Goal: Use online tool/utility: Utilize a website feature to perform a specific function

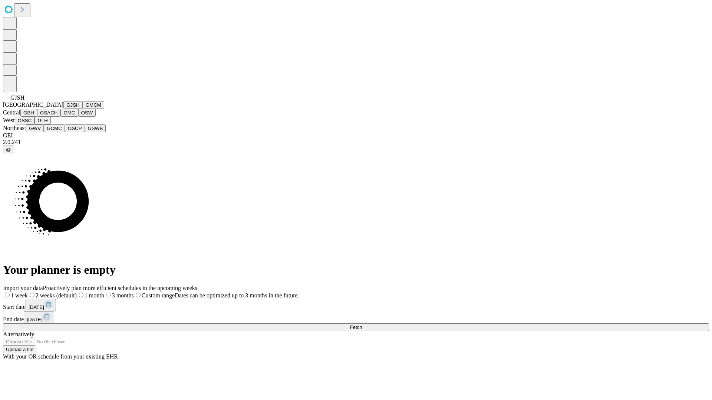
click at [63, 109] on button "GJSH" at bounding box center [72, 105] width 19 height 8
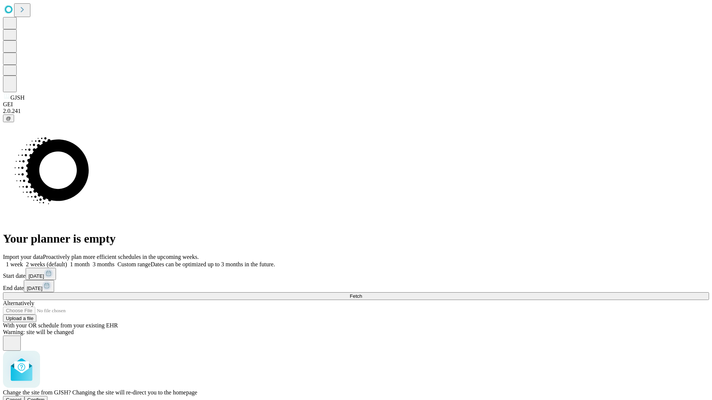
click at [45, 397] on span "Confirm" at bounding box center [35, 400] width 17 height 6
click at [90, 261] on label "1 month" at bounding box center [78, 264] width 23 height 6
click at [362, 294] on span "Fetch" at bounding box center [356, 297] width 12 height 6
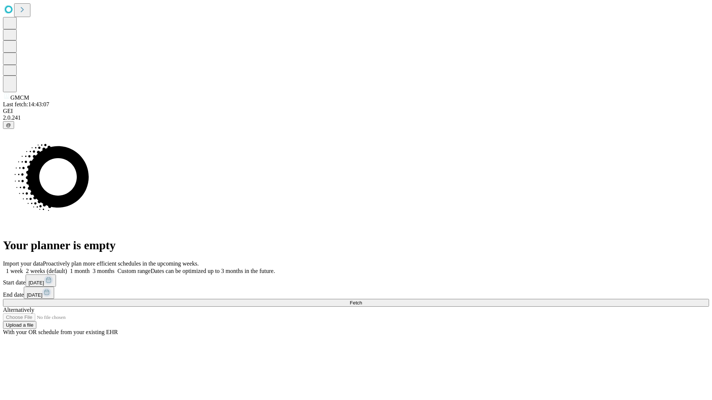
click at [90, 268] on label "1 month" at bounding box center [78, 271] width 23 height 6
click at [362, 300] on span "Fetch" at bounding box center [356, 303] width 12 height 6
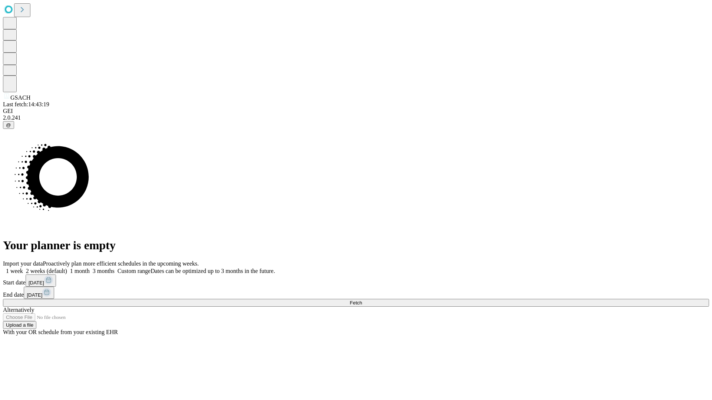
click at [90, 268] on label "1 month" at bounding box center [78, 271] width 23 height 6
click at [362, 300] on span "Fetch" at bounding box center [356, 303] width 12 height 6
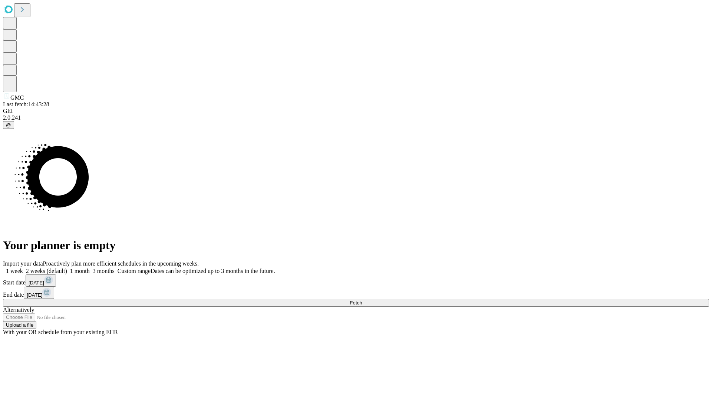
click at [90, 268] on label "1 month" at bounding box center [78, 271] width 23 height 6
click at [362, 300] on span "Fetch" at bounding box center [356, 303] width 12 height 6
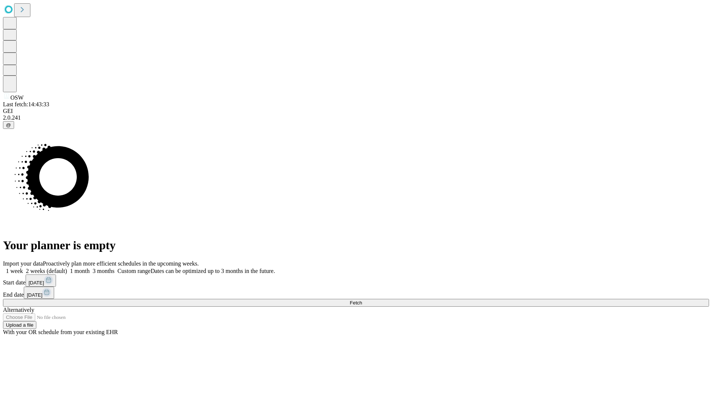
click at [90, 268] on label "1 month" at bounding box center [78, 271] width 23 height 6
click at [362, 300] on span "Fetch" at bounding box center [356, 303] width 12 height 6
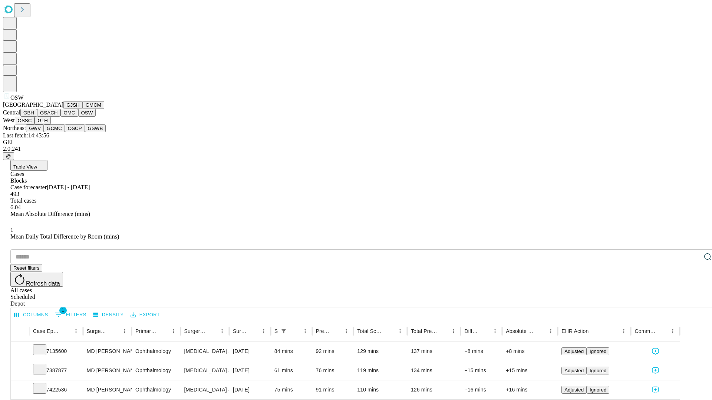
click at [35, 125] on button "OSSC" at bounding box center [25, 121] width 20 height 8
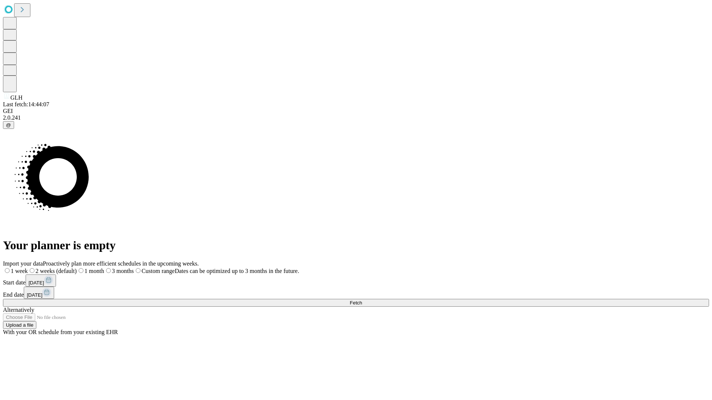
click at [104, 268] on label "1 month" at bounding box center [90, 271] width 27 height 6
click at [362, 300] on span "Fetch" at bounding box center [356, 303] width 12 height 6
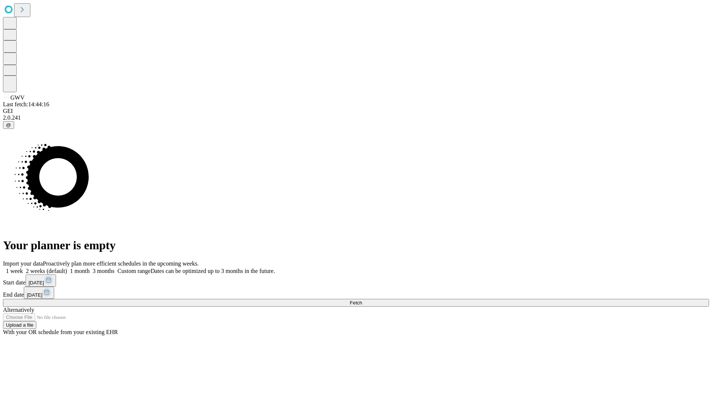
click at [90, 268] on label "1 month" at bounding box center [78, 271] width 23 height 6
click at [362, 300] on span "Fetch" at bounding box center [356, 303] width 12 height 6
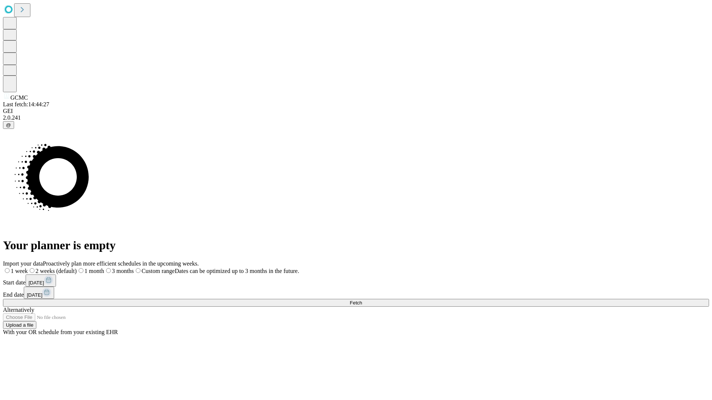
click at [104, 268] on label "1 month" at bounding box center [90, 271] width 27 height 6
click at [362, 300] on span "Fetch" at bounding box center [356, 303] width 12 height 6
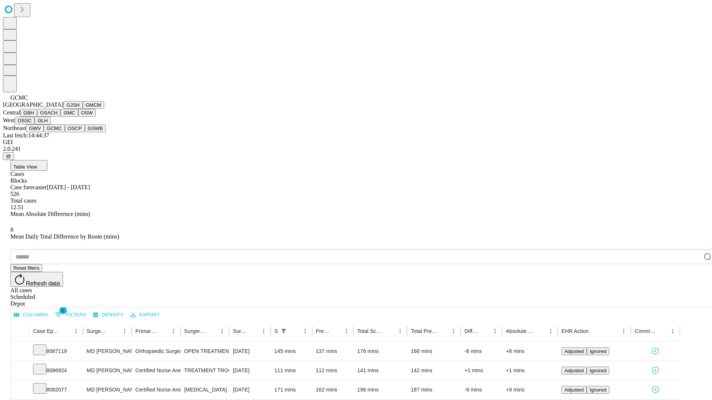
click at [65, 132] on button "OSCP" at bounding box center [75, 129] width 20 height 8
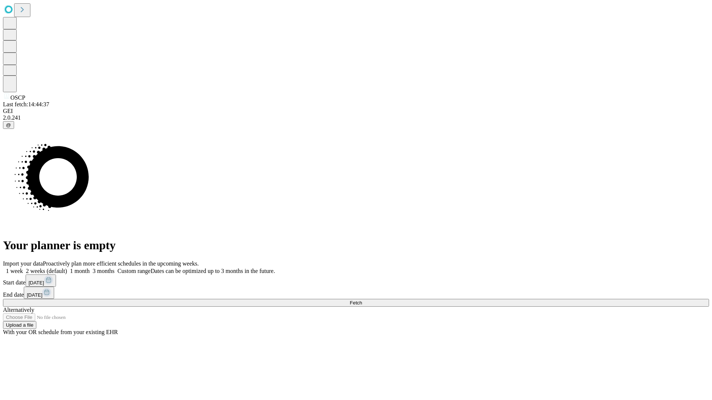
click at [90, 268] on label "1 month" at bounding box center [78, 271] width 23 height 6
click at [362, 300] on span "Fetch" at bounding box center [356, 303] width 12 height 6
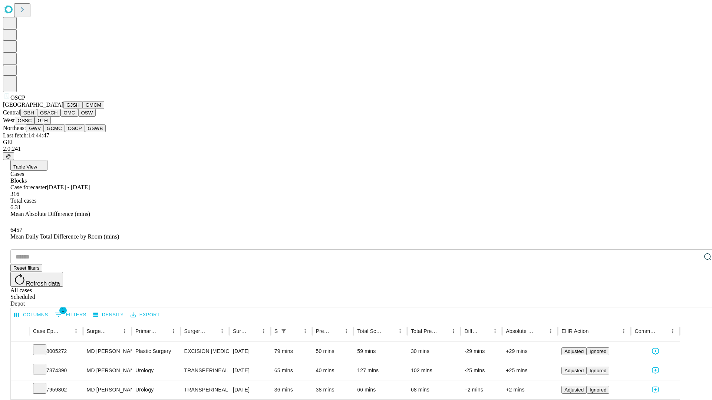
click at [85, 132] on button "GSWB" at bounding box center [95, 129] width 21 height 8
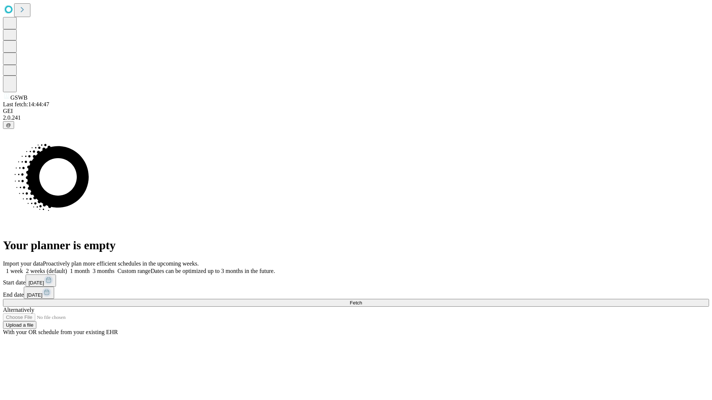
click at [90, 268] on label "1 month" at bounding box center [78, 271] width 23 height 6
click at [362, 300] on span "Fetch" at bounding box center [356, 303] width 12 height 6
